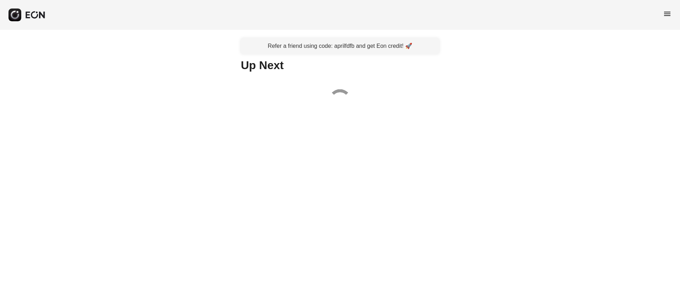
click at [667, 12] on span "menu" at bounding box center [667, 14] width 8 height 8
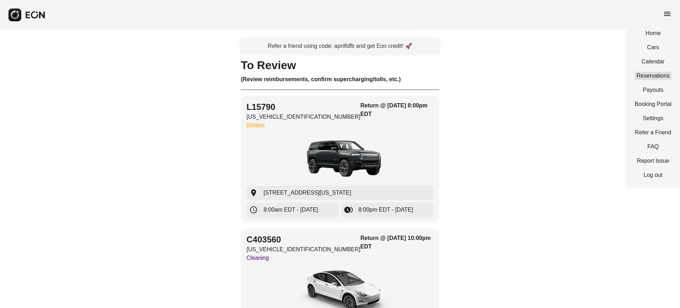
click at [653, 72] on link "Reservations" at bounding box center [653, 76] width 37 height 8
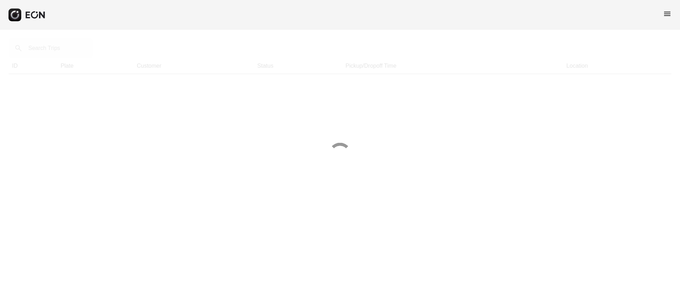
click at [53, 48] on div at bounding box center [340, 154] width 680 height 308
click at [56, 51] on div at bounding box center [340, 154] width 680 height 308
click at [56, 48] on div at bounding box center [340, 154] width 680 height 308
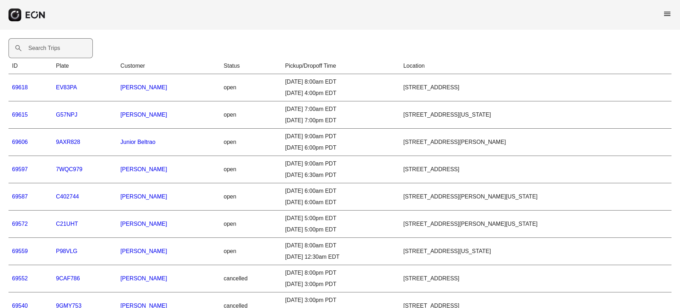
click at [58, 51] on label "Search Trips" at bounding box center [44, 48] width 32 height 8
click at [58, 51] on Trips "Search Trips" at bounding box center [50, 48] width 84 height 20
paste Trips "*****"
type Trips "*****"
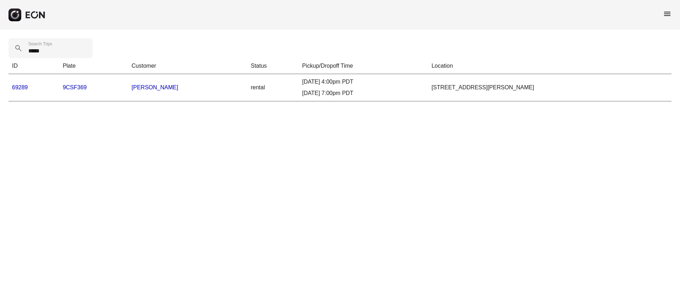
click at [21, 87] on link "69289" at bounding box center [20, 87] width 16 height 6
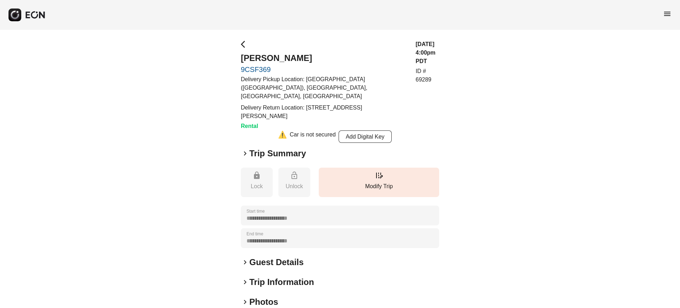
click at [245, 149] on span "keyboard_arrow_right" at bounding box center [245, 153] width 8 height 8
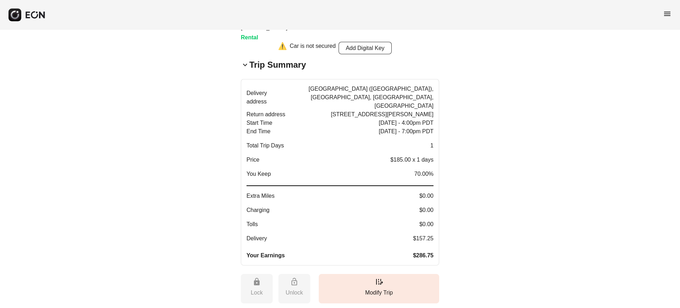
scroll to position [44, 0]
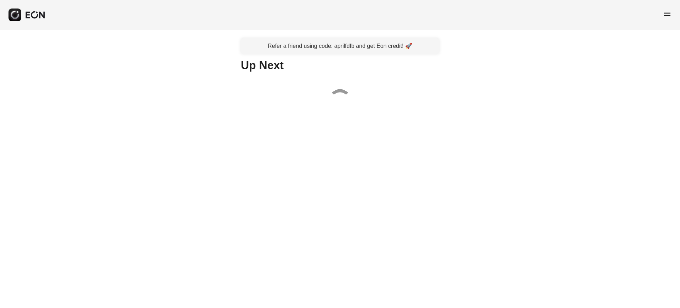
click at [665, 16] on span "menu" at bounding box center [667, 14] width 8 height 8
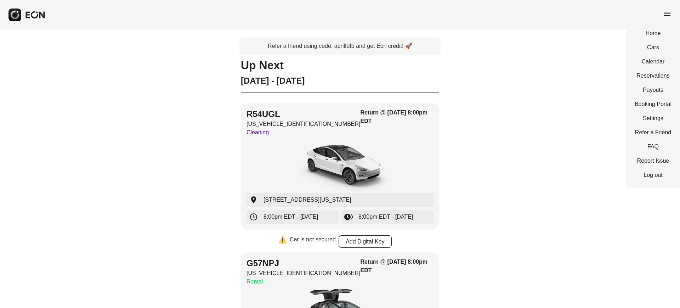
click at [657, 70] on div "Home Cars Calendar Reservations Payouts Booking Portal Settings Refer a Friend …" at bounding box center [653, 104] width 54 height 167
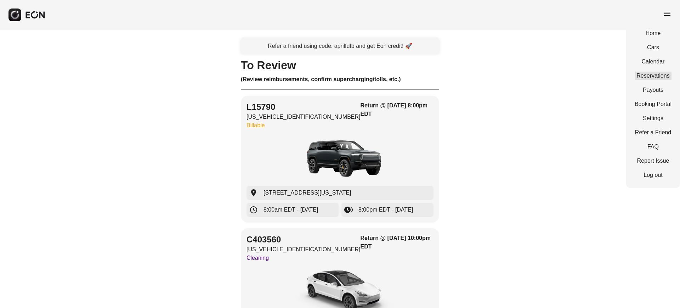
click at [657, 73] on link "Reservations" at bounding box center [653, 76] width 37 height 8
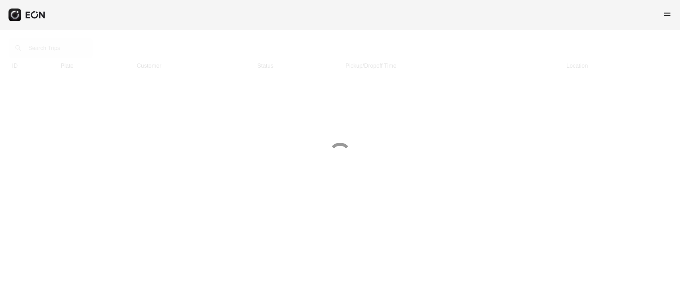
click at [38, 53] on div at bounding box center [340, 154] width 680 height 308
click at [43, 55] on div at bounding box center [340, 154] width 680 height 308
click at [47, 56] on div at bounding box center [340, 154] width 680 height 308
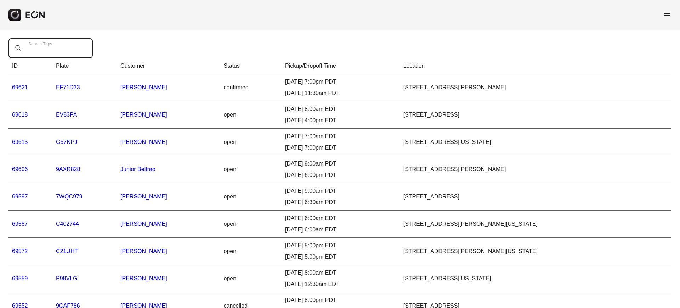
click at [47, 56] on Trips "Search Trips" at bounding box center [50, 48] width 84 height 20
paste Trips "*****"
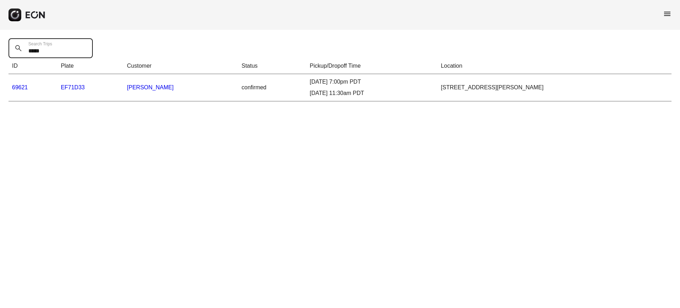
type Trips "*****"
click at [22, 86] on link "69621" at bounding box center [20, 87] width 16 height 6
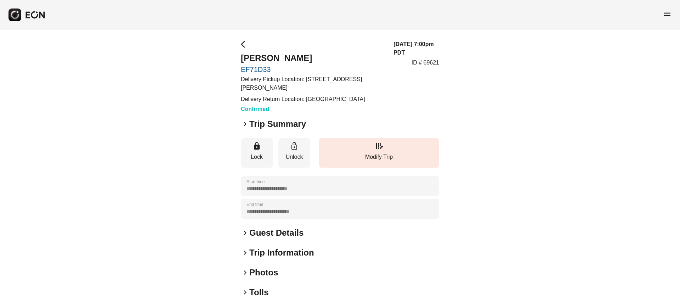
click at [243, 123] on span "keyboard_arrow_right" at bounding box center [245, 124] width 8 height 8
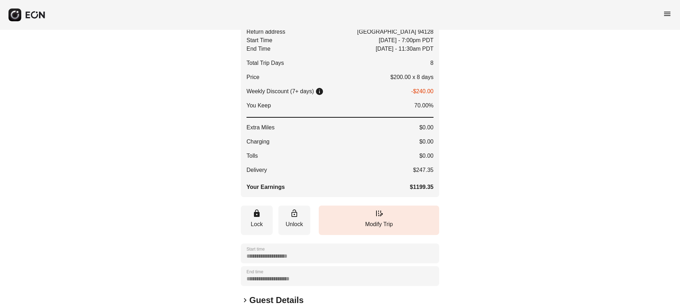
scroll to position [36, 0]
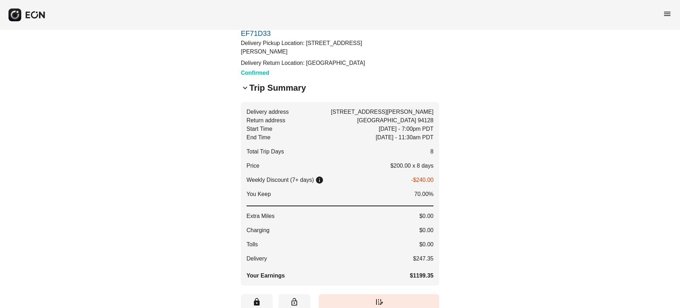
click at [244, 88] on span "keyboard_arrow_down" at bounding box center [245, 88] width 8 height 8
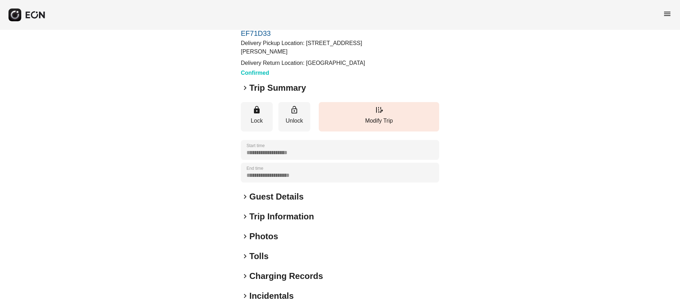
scroll to position [0, 0]
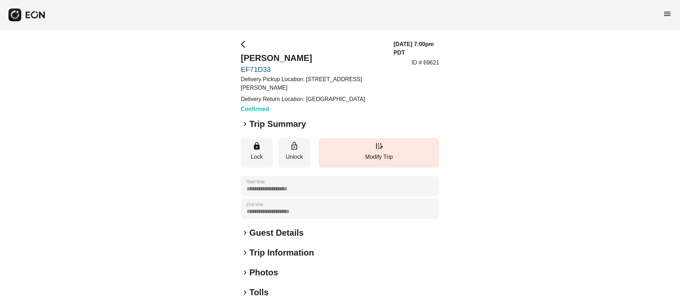
click at [246, 125] on span "keyboard_arrow_right" at bounding box center [245, 124] width 8 height 8
